Goal: Find specific page/section: Find specific page/section

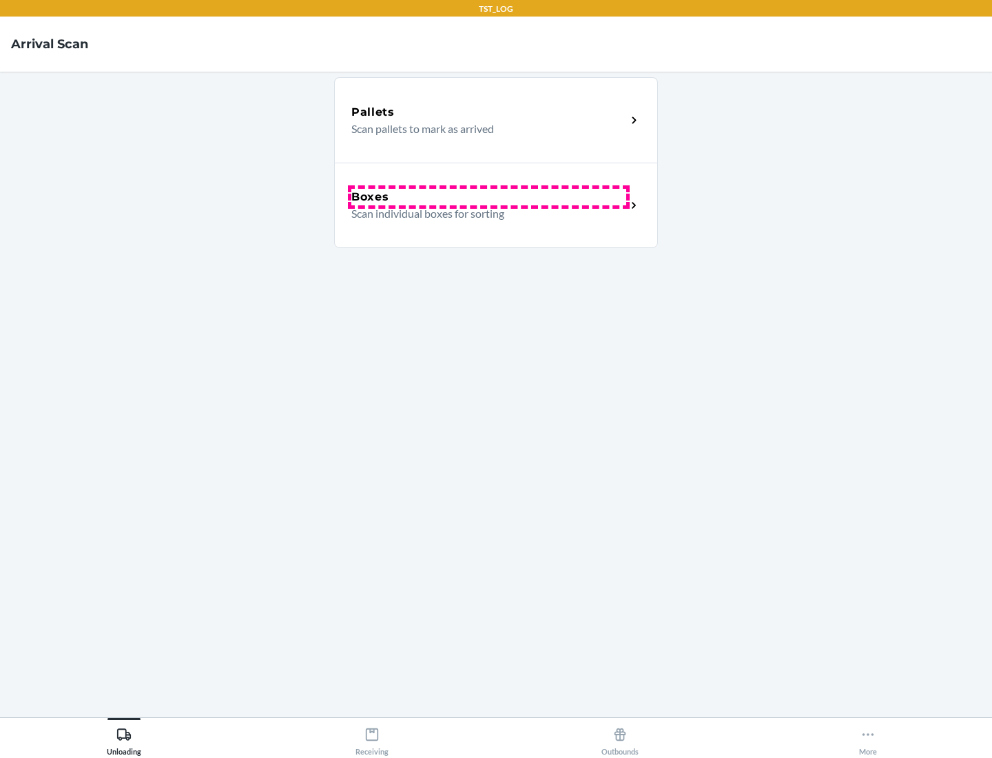
click at [489, 197] on div "Boxes" at bounding box center [488, 197] width 275 height 17
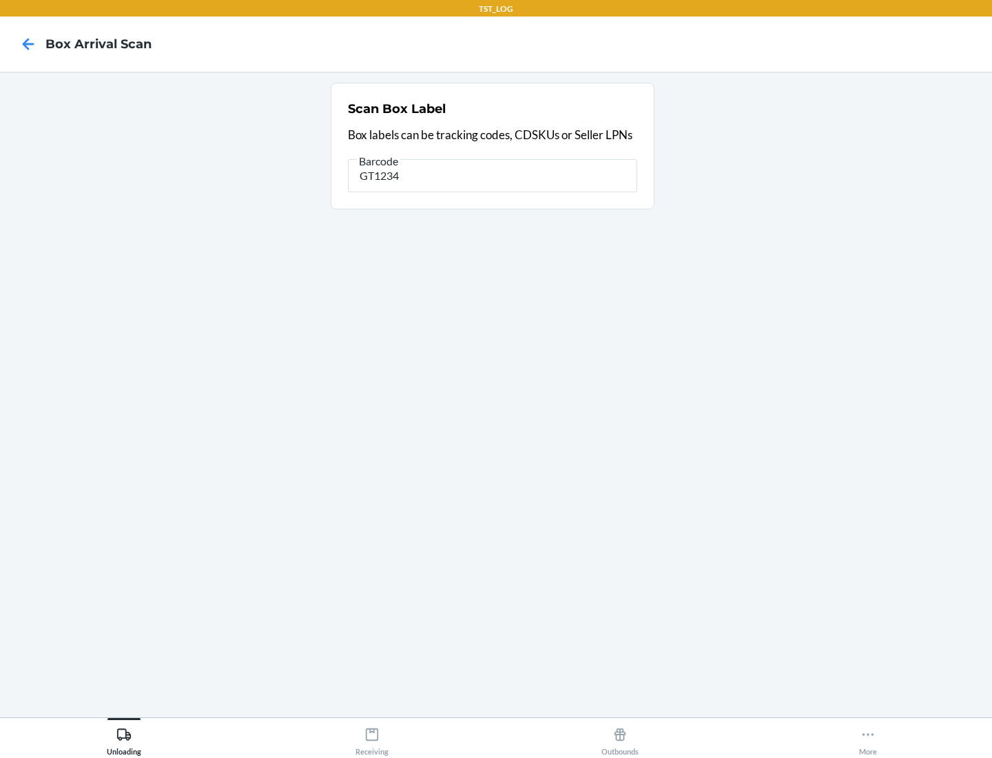
type input "GT1234"
